Goal: Book appointment/travel/reservation

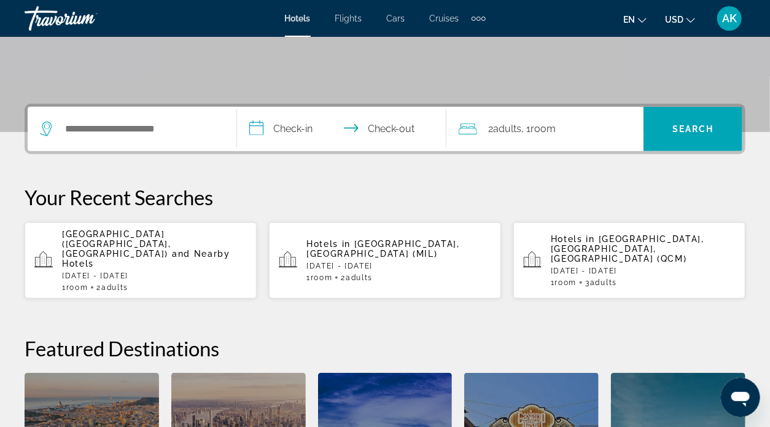
scroll to position [246, 0]
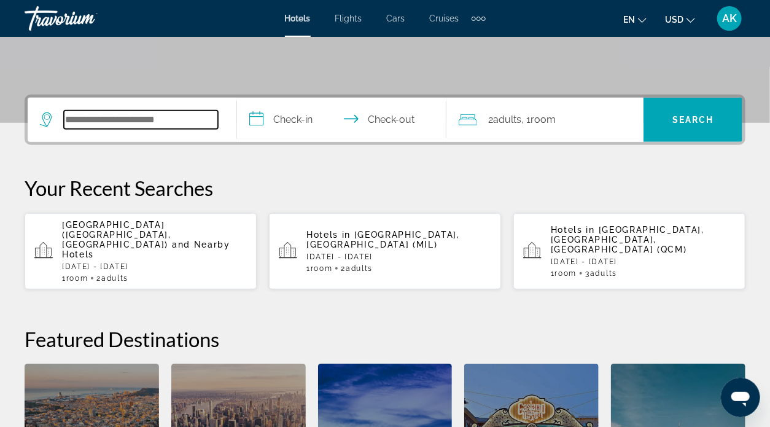
click at [85, 117] on input "Search hotel destination" at bounding box center [141, 120] width 154 height 18
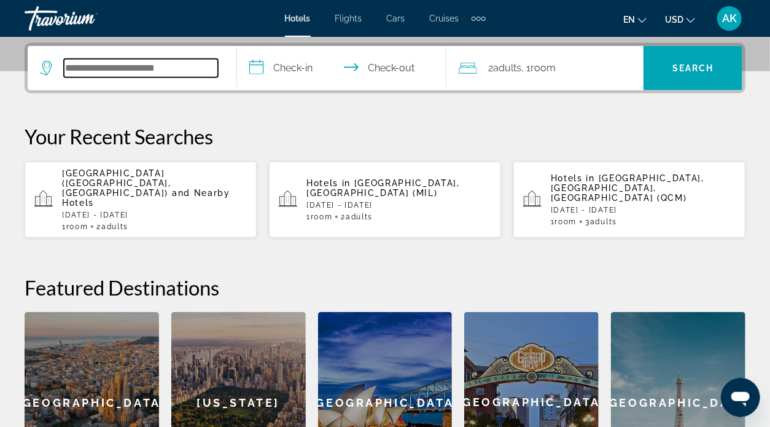
scroll to position [300, 0]
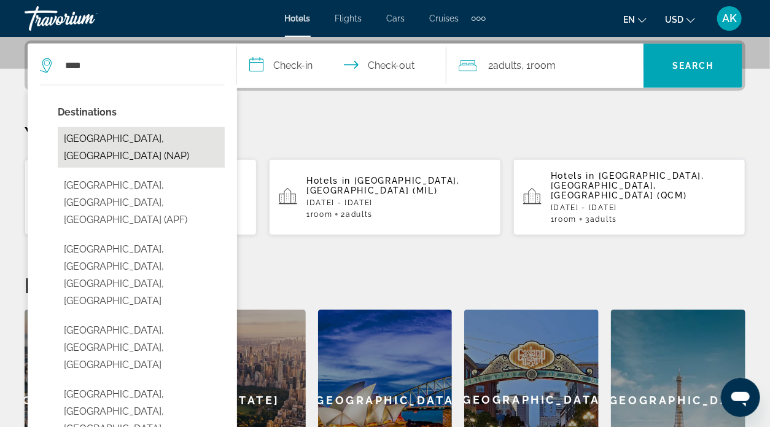
click at [148, 135] on button "[GEOGRAPHIC_DATA], [GEOGRAPHIC_DATA] (NAP)" at bounding box center [141, 147] width 167 height 41
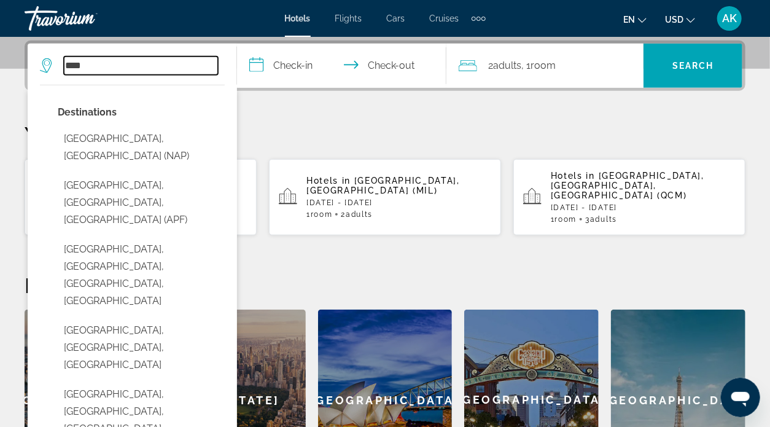
type input "**********"
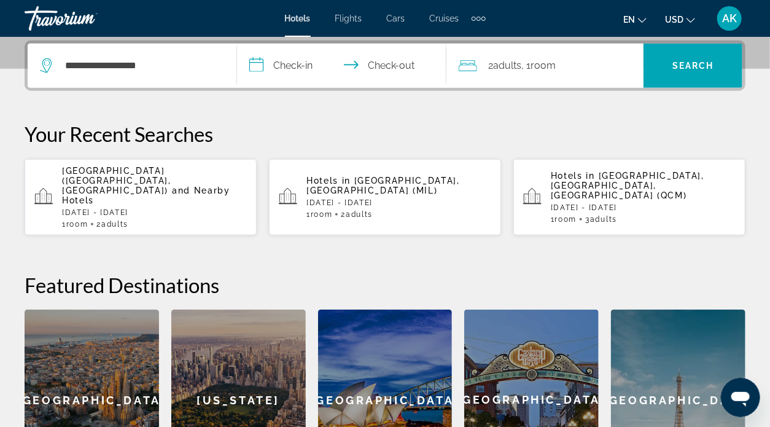
click at [264, 64] on input "**********" at bounding box center [344, 68] width 214 height 48
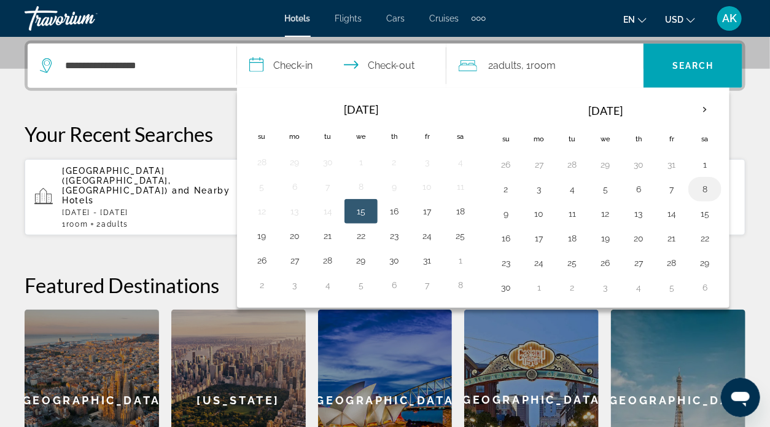
click at [699, 185] on button "8" at bounding box center [705, 189] width 20 height 17
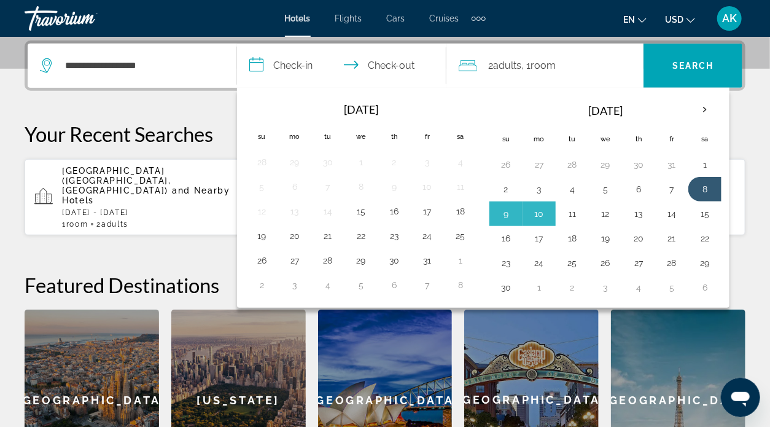
click at [570, 213] on button "11" at bounding box center [573, 213] width 20 height 17
type input "**********"
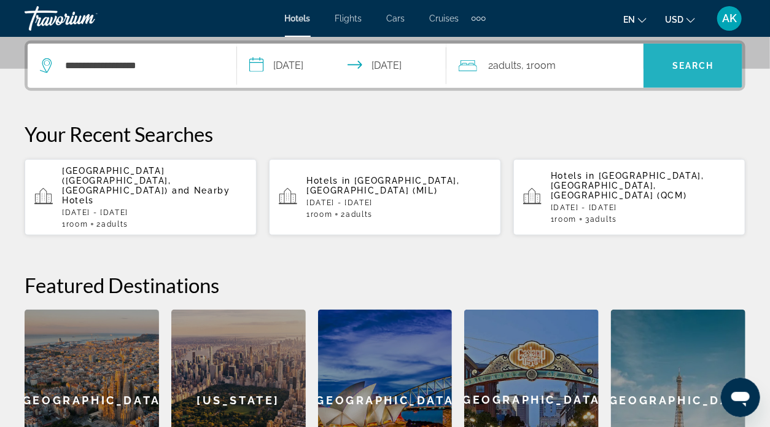
click at [657, 60] on span "Search" at bounding box center [693, 65] width 99 height 29
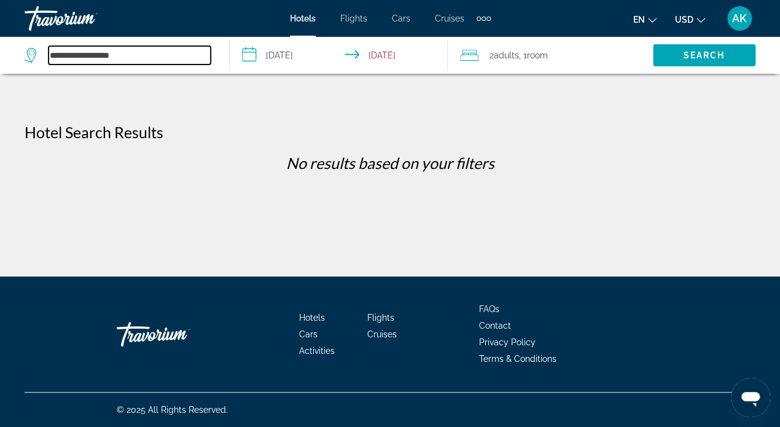
click at [144, 51] on input "**********" at bounding box center [130, 55] width 162 height 18
click at [253, 56] on input "**********" at bounding box center [341, 57] width 222 height 41
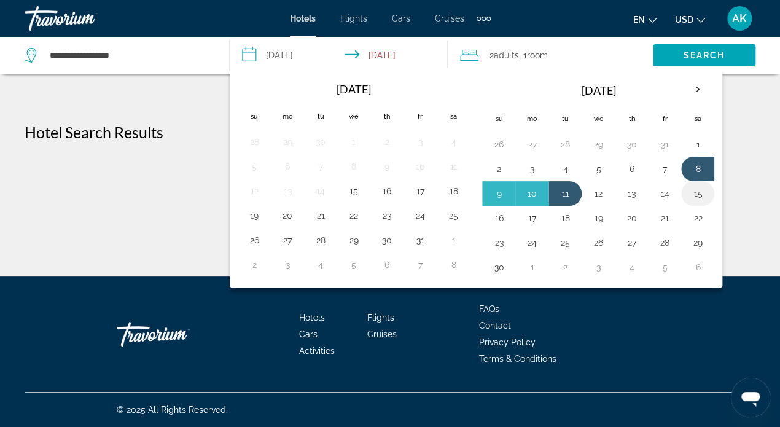
click at [693, 188] on button "15" at bounding box center [698, 193] width 20 height 17
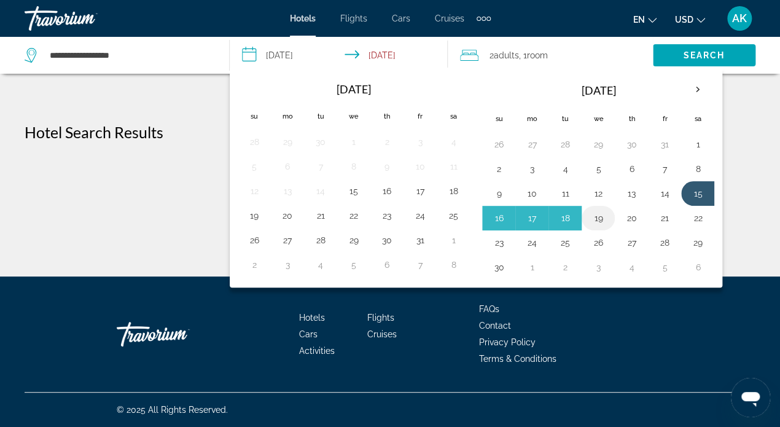
click at [595, 216] on button "19" at bounding box center [599, 217] width 20 height 17
type input "**********"
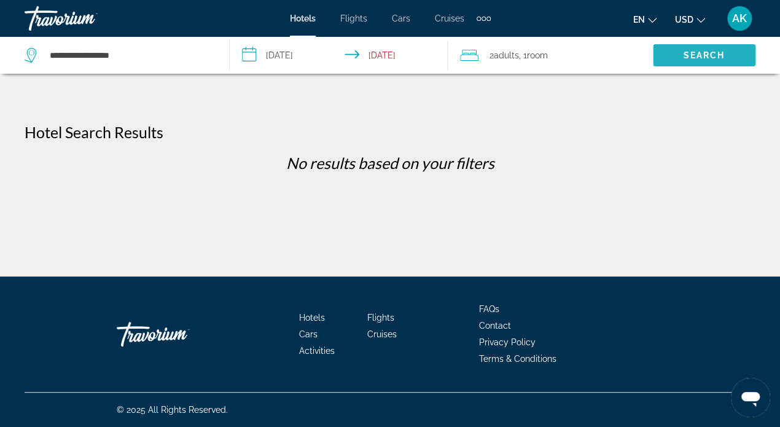
click at [708, 54] on span "Search" at bounding box center [705, 55] width 42 height 10
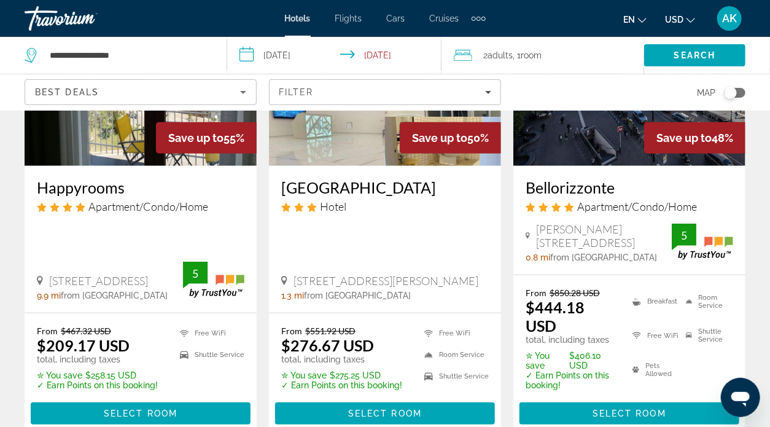
scroll to position [246, 0]
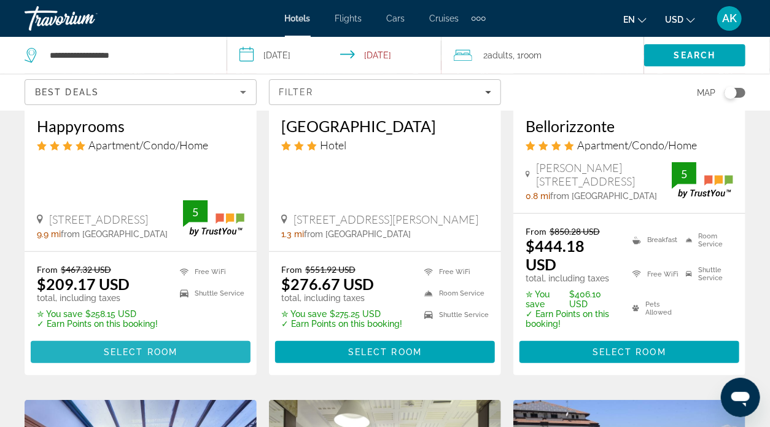
click at [168, 337] on span "Main content" at bounding box center [141, 351] width 220 height 29
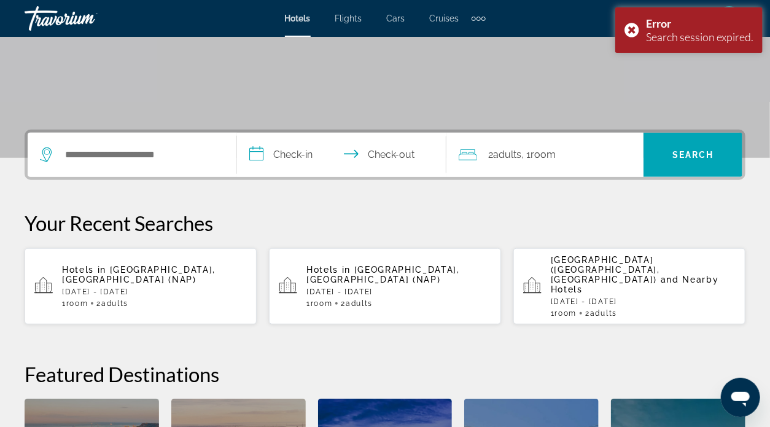
scroll to position [246, 0]
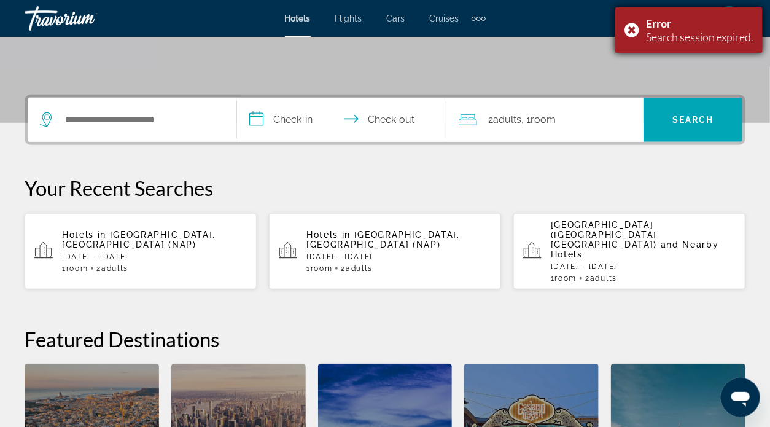
click at [632, 26] on div "Error Search session expired." at bounding box center [689, 29] width 147 height 45
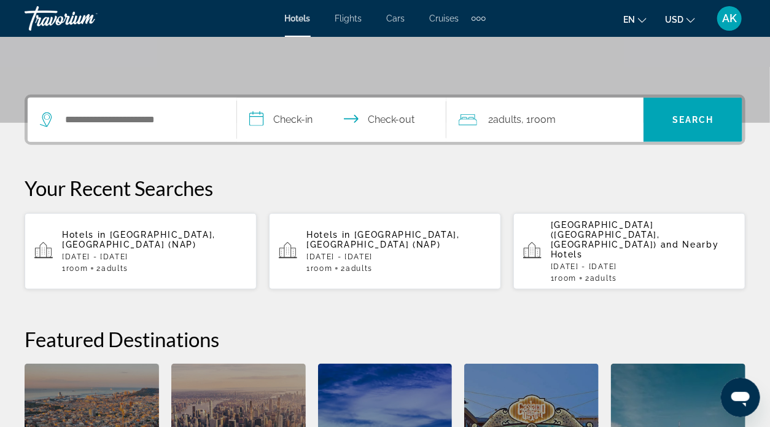
click at [153, 260] on app-hotels-recent-search "Hotels in [GEOGRAPHIC_DATA], [GEOGRAPHIC_DATA] (NAP) [DATE] - [DATE] 1 Room roo…" at bounding box center [141, 251] width 232 height 76
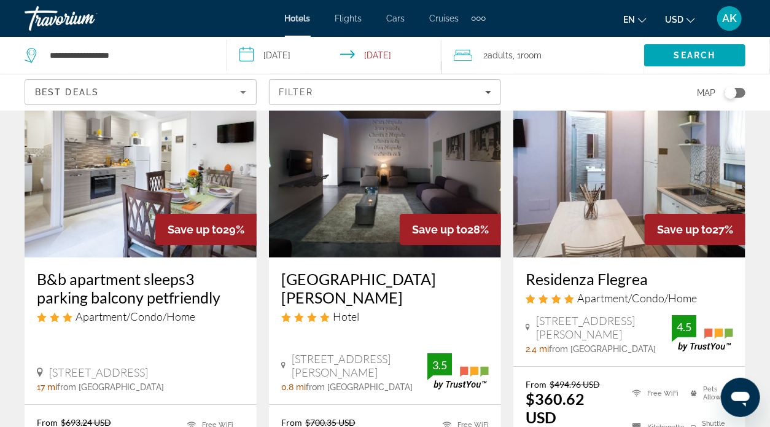
scroll to position [1659, 0]
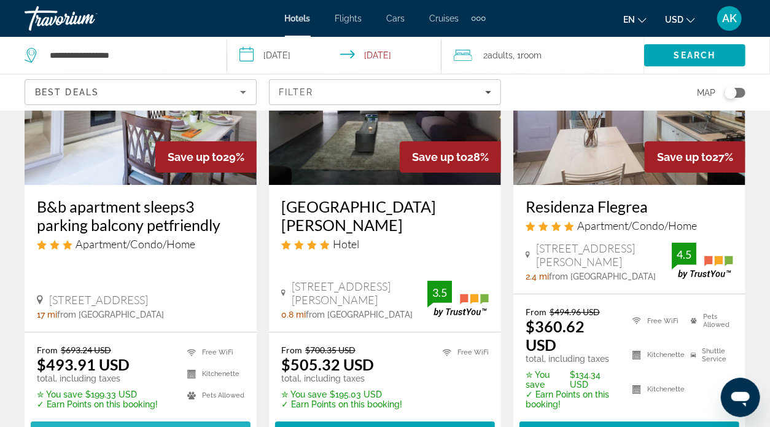
click at [131, 426] on span "Select Room" at bounding box center [141, 433] width 74 height 10
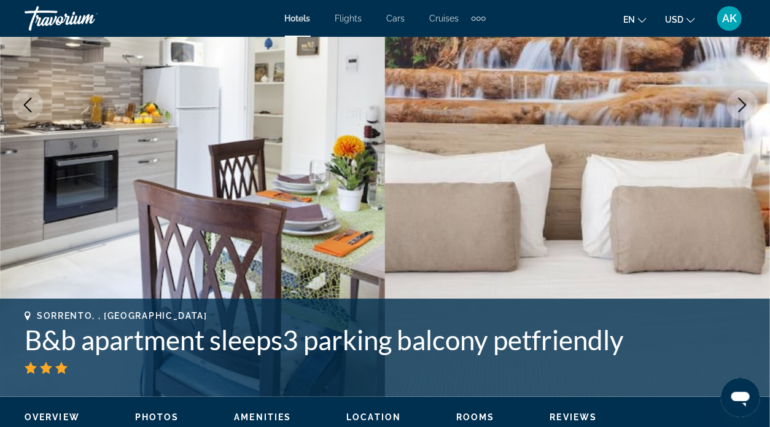
scroll to position [246, 0]
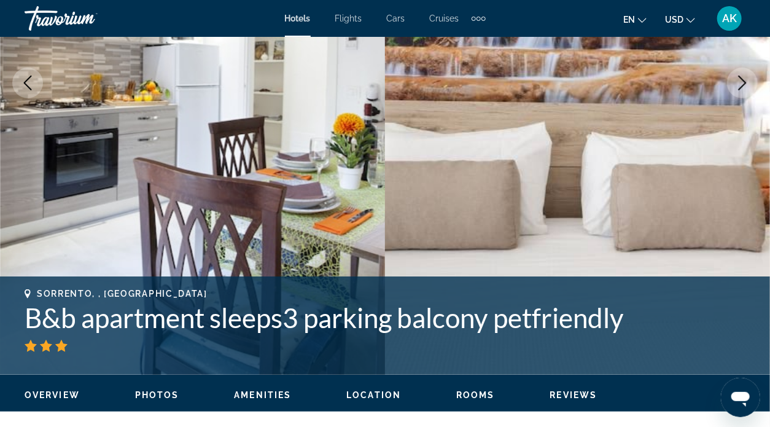
click at [743, 82] on icon "Next image" at bounding box center [742, 83] width 15 height 15
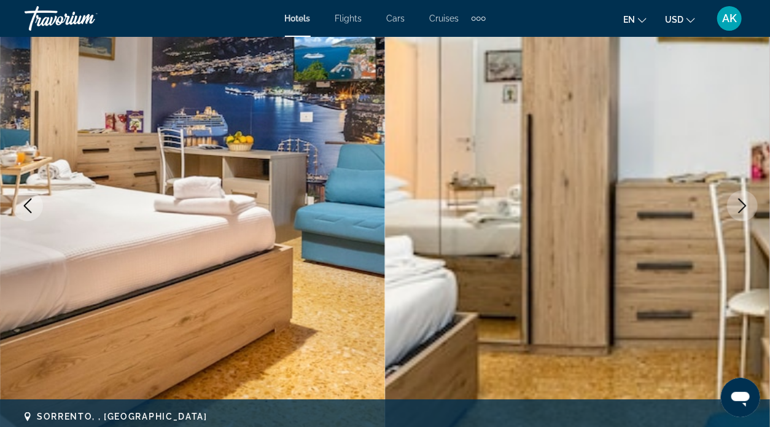
scroll to position [61, 0]
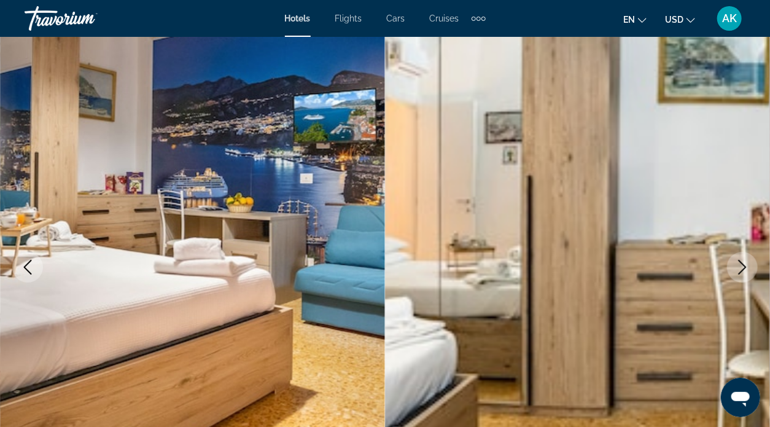
click at [741, 264] on icon "Next image" at bounding box center [742, 267] width 15 height 15
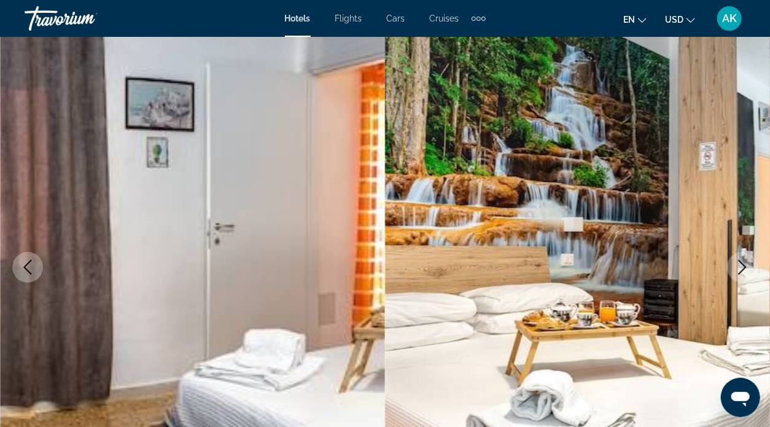
click at [740, 268] on icon "Next image" at bounding box center [742, 267] width 15 height 15
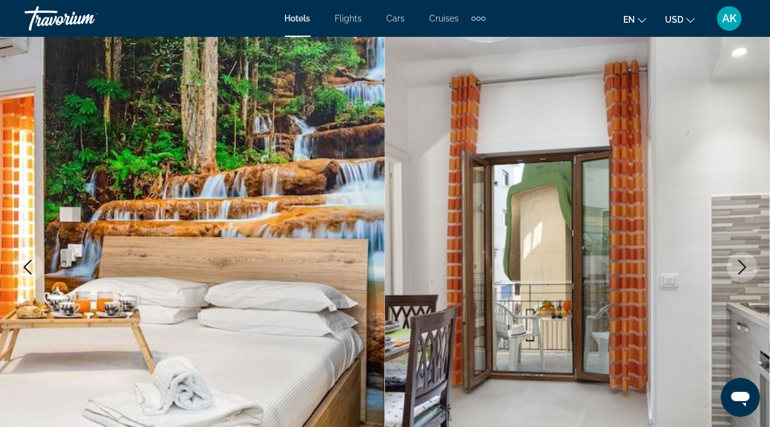
click at [740, 268] on icon "Next image" at bounding box center [742, 267] width 15 height 15
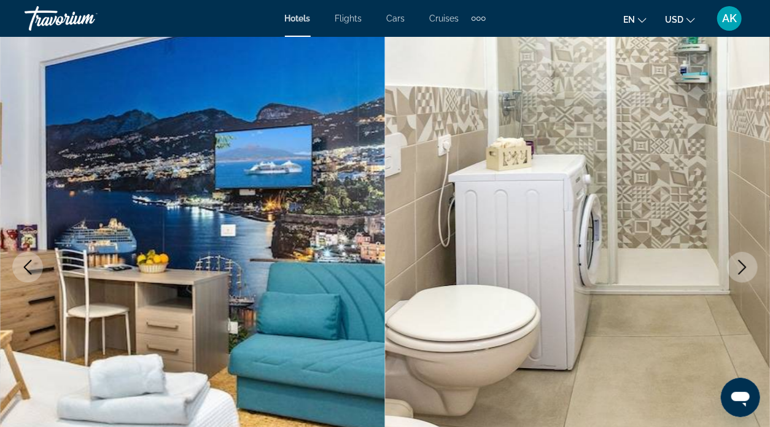
click at [740, 268] on icon "Next image" at bounding box center [742, 267] width 15 height 15
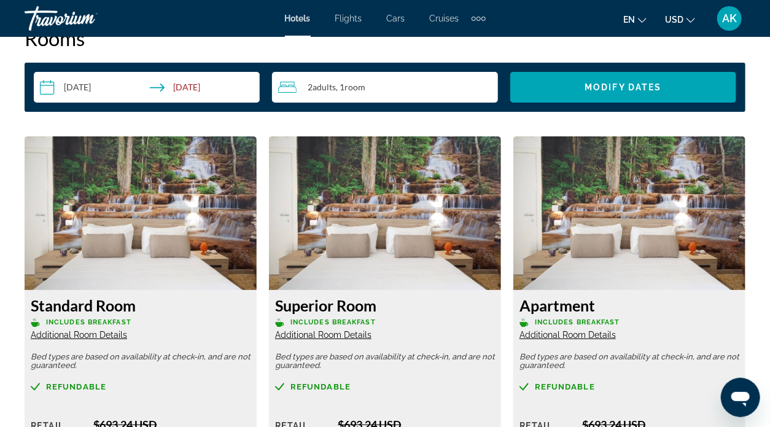
scroll to position [1654, 0]
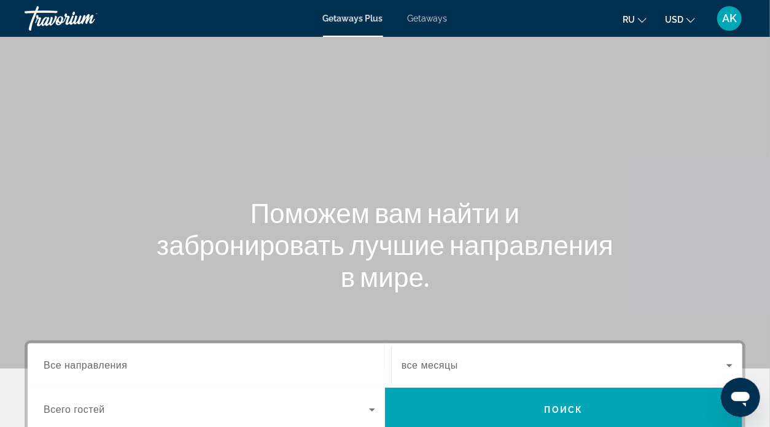
click at [437, 17] on span "Getaways" at bounding box center [428, 19] width 40 height 10
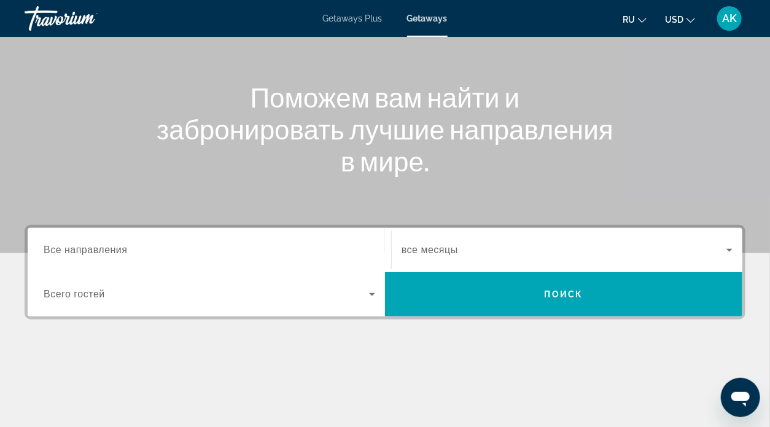
scroll to position [123, 0]
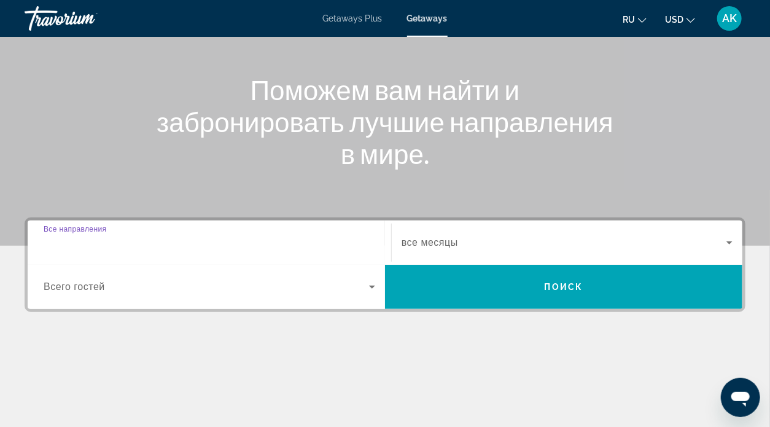
click at [140, 247] on input "Destination Все направления" at bounding box center [210, 243] width 332 height 15
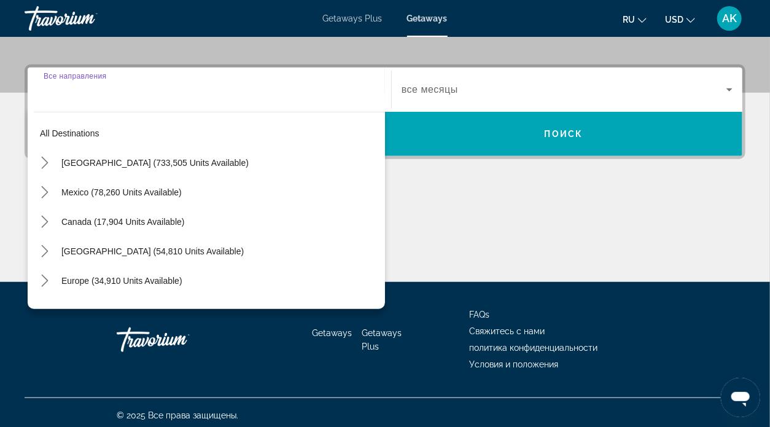
scroll to position [281, 0]
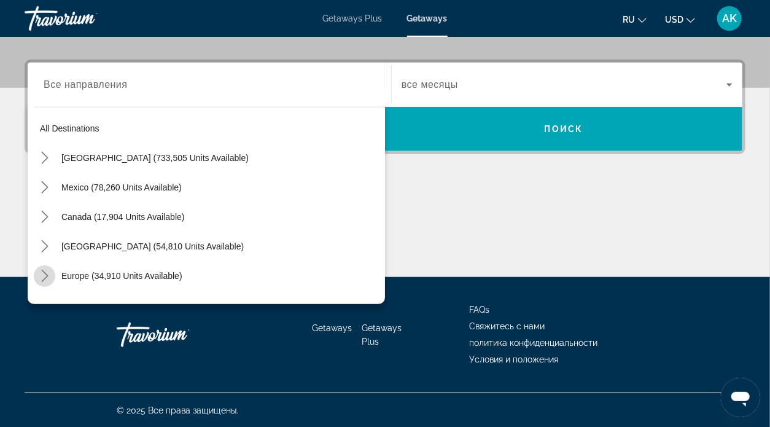
click at [44, 272] on icon "Toggle Europe (34,910 units available) submenu" at bounding box center [44, 276] width 7 height 12
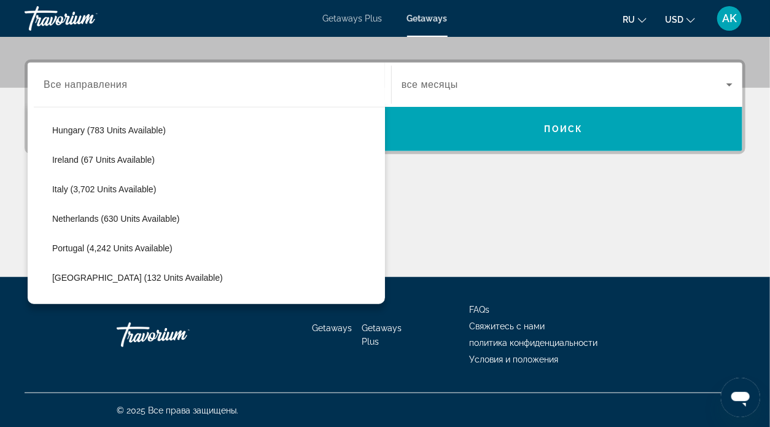
scroll to position [461, 0]
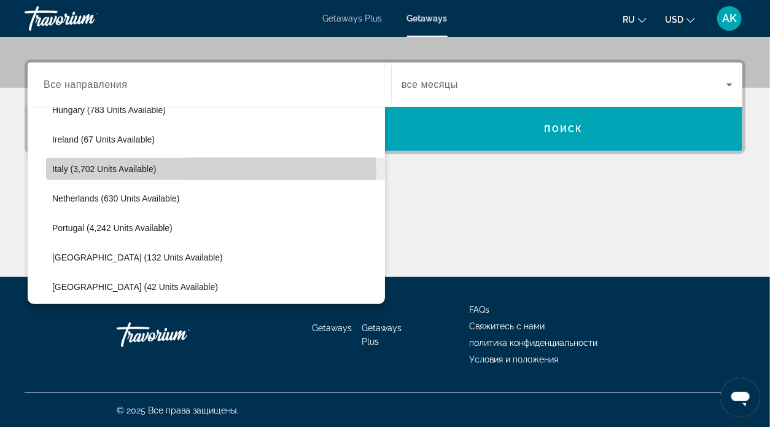
click at [125, 170] on span "Italy (3,702 units available)" at bounding box center [104, 169] width 104 height 10
type input "**********"
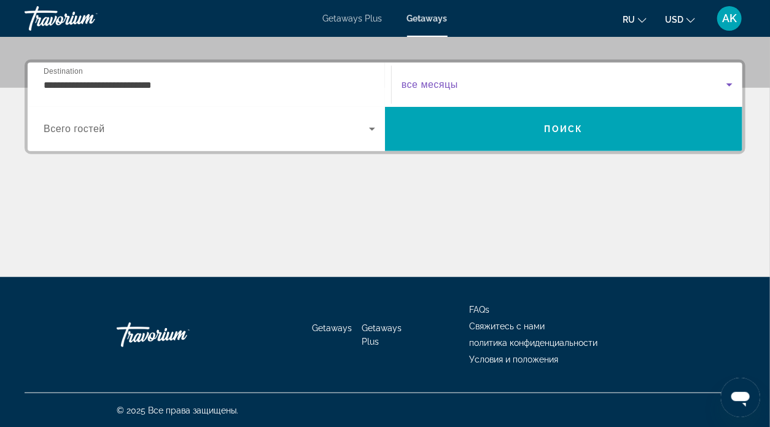
click at [727, 82] on icon "Search widget" at bounding box center [729, 84] width 15 height 15
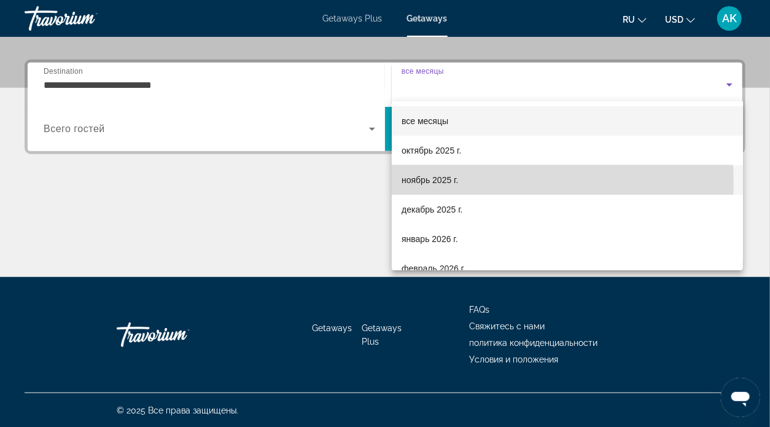
click at [499, 182] on mat-option "ноябрь 2025 г." at bounding box center [567, 179] width 351 height 29
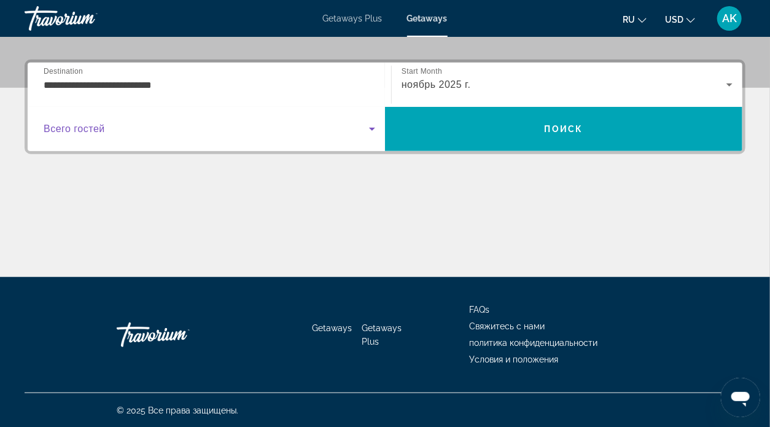
click at [372, 127] on icon "Search widget" at bounding box center [372, 129] width 15 height 15
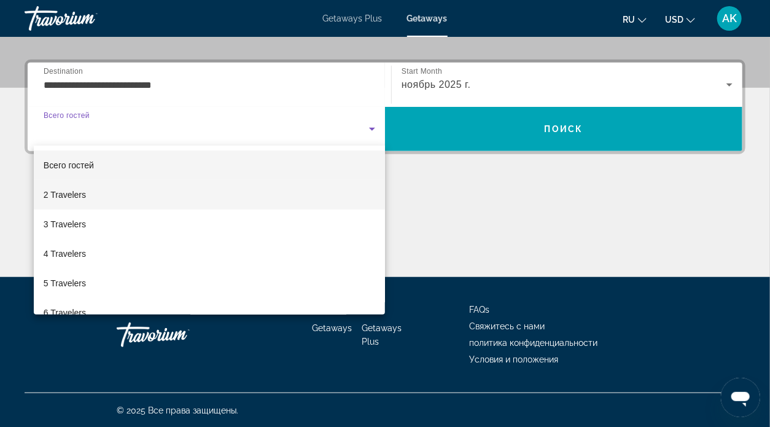
click at [184, 194] on mat-option "2 Travelers" at bounding box center [209, 194] width 351 height 29
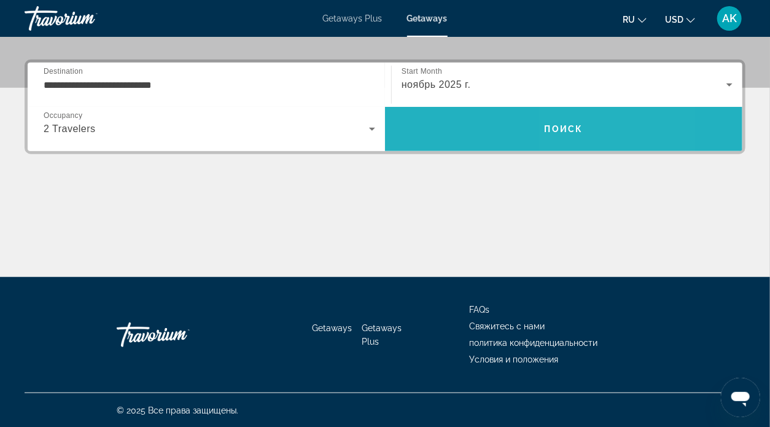
click at [581, 121] on span "Search" at bounding box center [564, 128] width 358 height 29
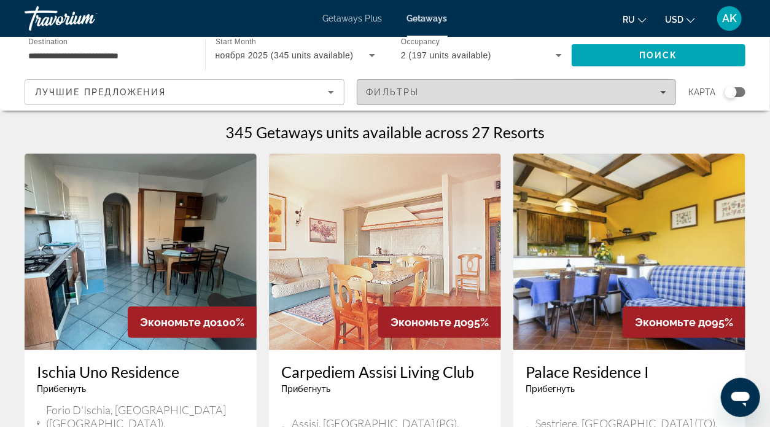
click at [665, 92] on icon "Filters" at bounding box center [663, 92] width 6 height 3
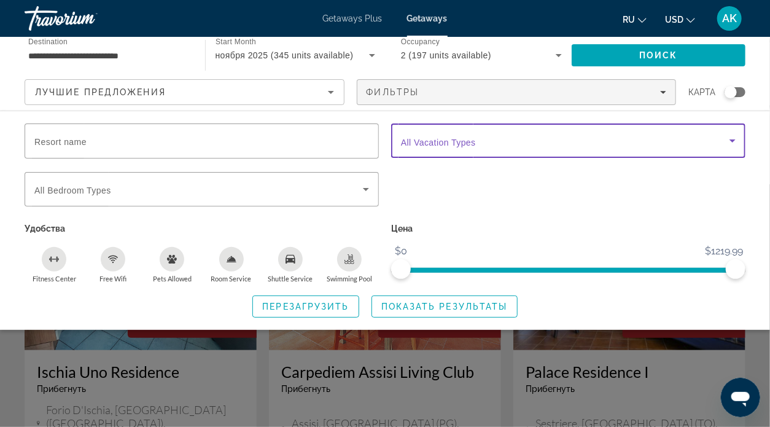
click at [732, 143] on icon "Search widget" at bounding box center [733, 140] width 15 height 15
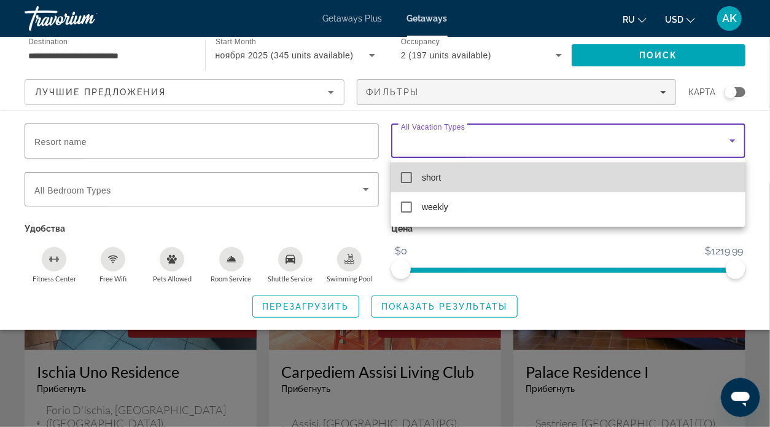
click at [405, 176] on mat-pseudo-checkbox at bounding box center [406, 177] width 11 height 11
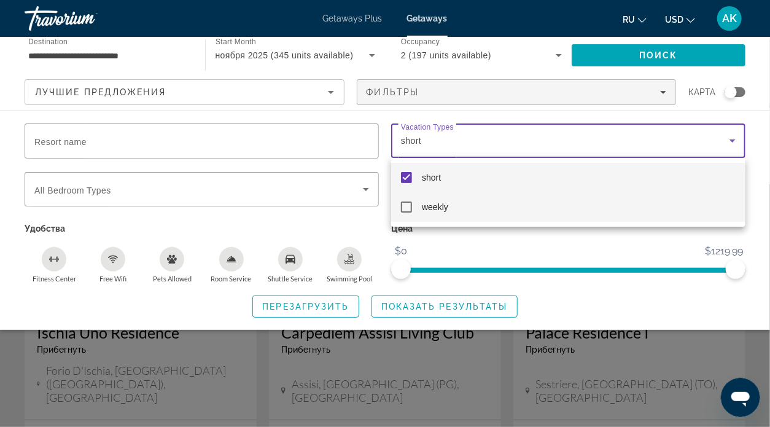
scroll to position [61, 0]
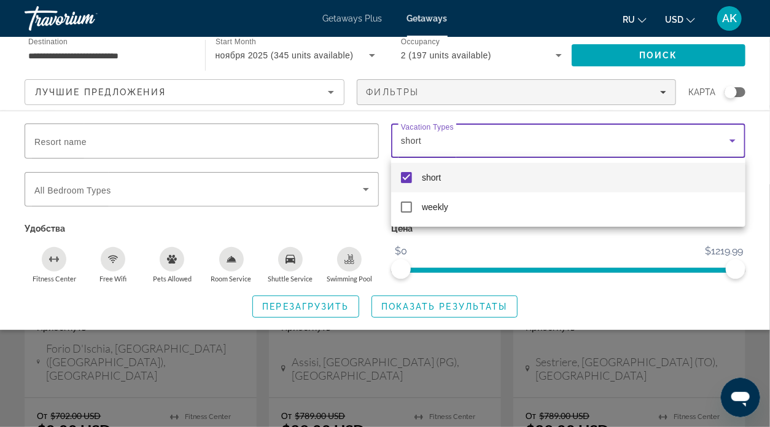
click at [439, 307] on div at bounding box center [385, 213] width 770 height 427
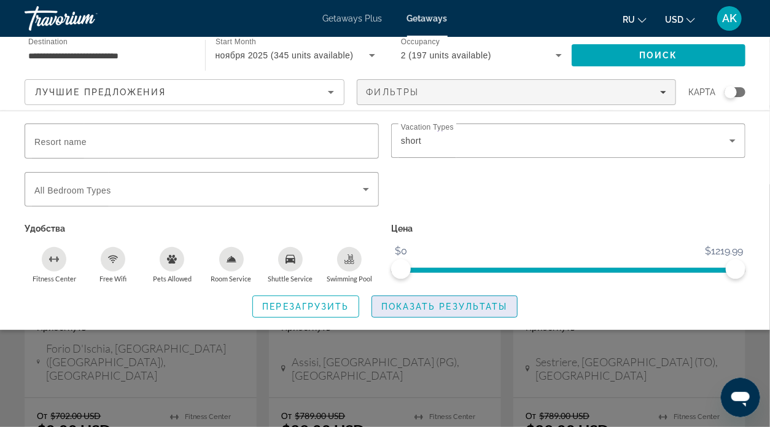
click at [462, 305] on span "Показать результаты" at bounding box center [444, 307] width 127 height 10
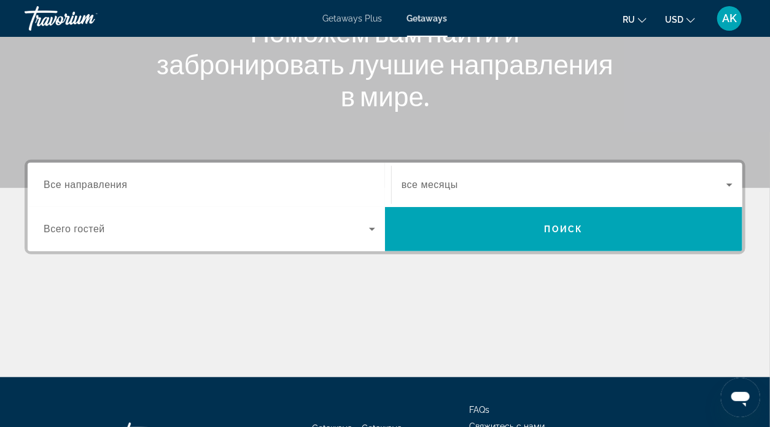
scroll to position [184, 0]
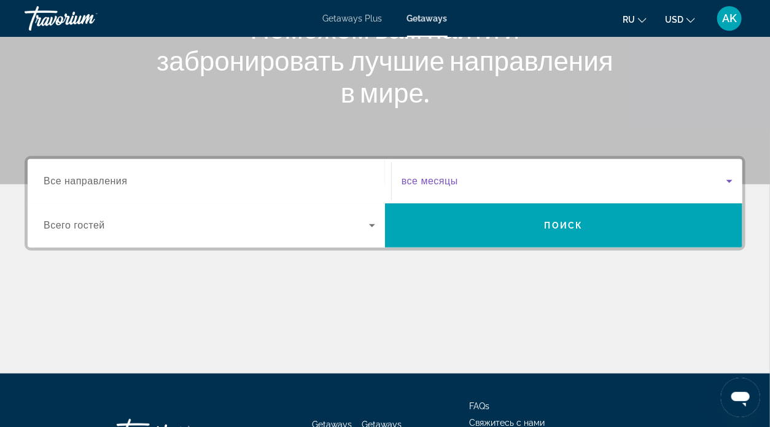
click at [733, 179] on icon "Search widget" at bounding box center [729, 181] width 15 height 15
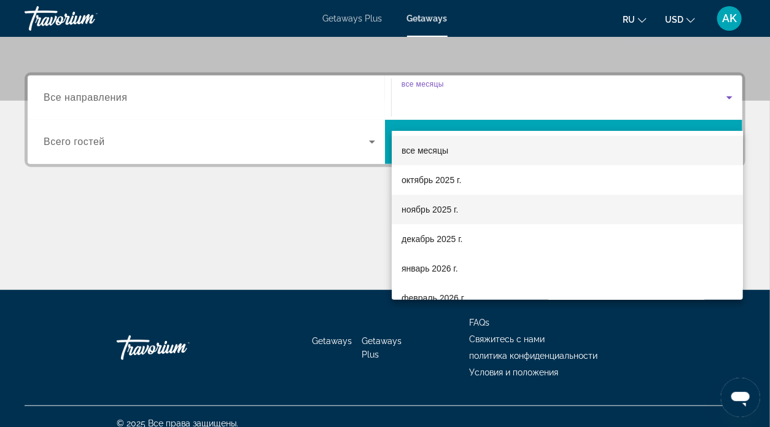
scroll to position [281, 0]
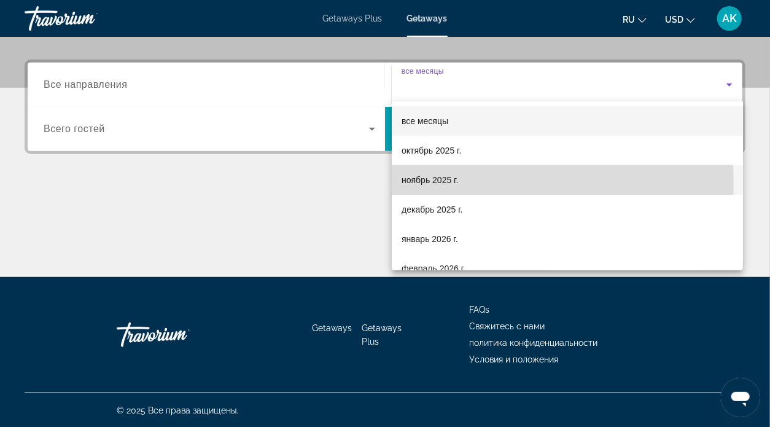
click at [487, 181] on mat-option "ноябрь 2025 г." at bounding box center [567, 179] width 351 height 29
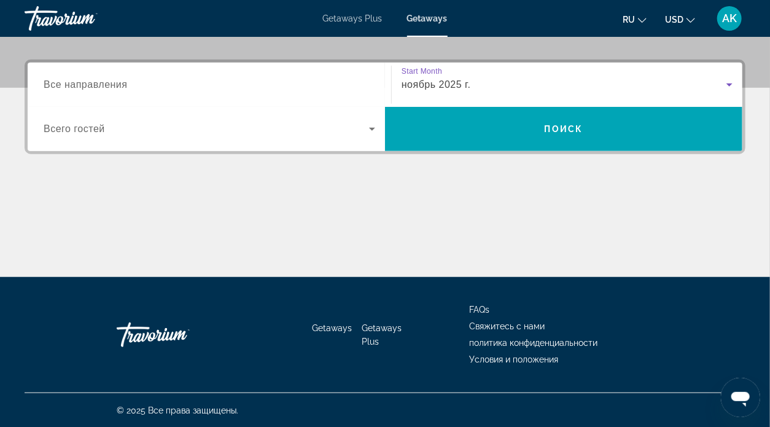
drag, startPoint x: 487, startPoint y: 181, endPoint x: 74, endPoint y: 179, distance: 412.8
click at [74, 179] on div "Destination Все направления Start Month все месяцы ноябрь 2025 г. Occupancy Все…" at bounding box center [385, 168] width 770 height 217
click at [374, 127] on icon "Search widget" at bounding box center [372, 129] width 15 height 15
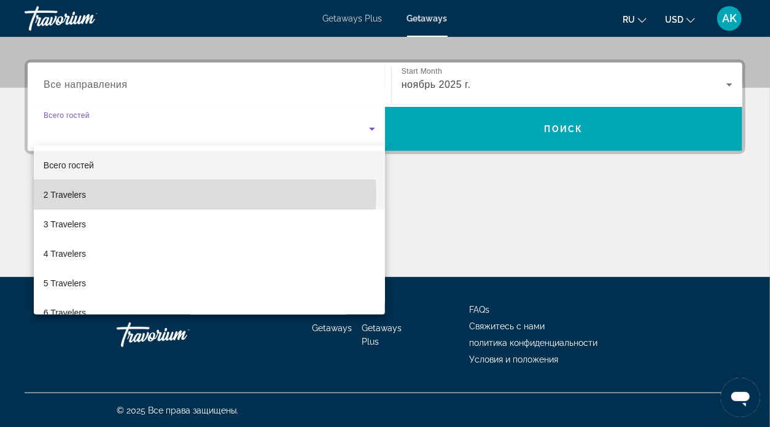
click at [204, 193] on mat-option "2 Travelers" at bounding box center [209, 194] width 351 height 29
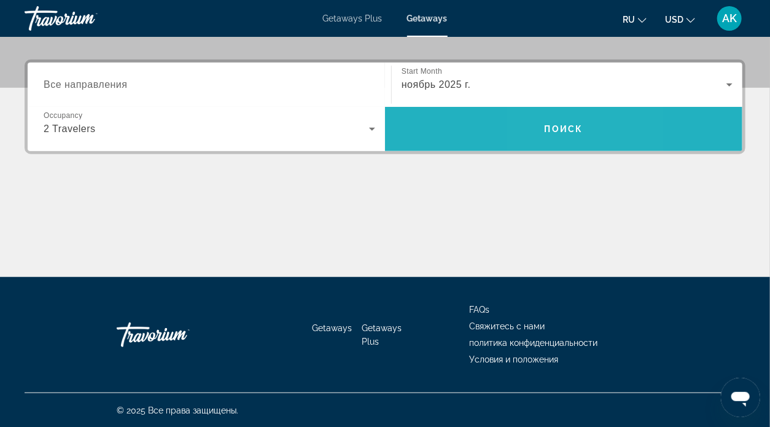
click at [547, 125] on span "Поиск" at bounding box center [564, 129] width 39 height 10
